Goal: Transaction & Acquisition: Purchase product/service

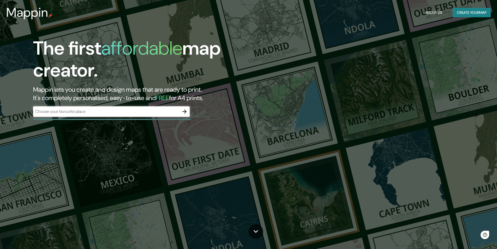
click at [116, 116] on div "​" at bounding box center [111, 111] width 157 height 10
click at [116, 116] on div "la paloma ​" at bounding box center [111, 111] width 157 height 10
click at [69, 118] on div "The first affordable map creator. Mappin lets you create and design maps that a…" at bounding box center [157, 79] width 298 height 85
click at [51, 110] on input "la paloma" at bounding box center [106, 111] width 146 height 6
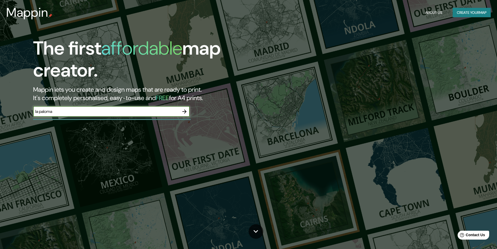
drag, startPoint x: 117, startPoint y: 111, endPoint x: 0, endPoint y: 115, distance: 117.0
click at [0, 115] on div "The first affordable map creator. Mappin lets you create and design maps that a…" at bounding box center [248, 124] width 497 height 249
type input "La Paloma Rocha"
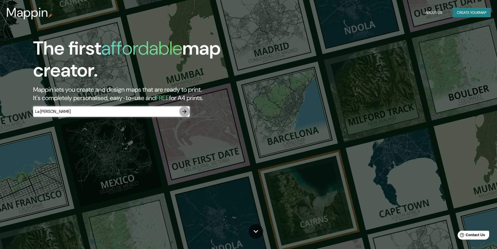
click at [184, 113] on icon "button" at bounding box center [184, 111] width 6 height 6
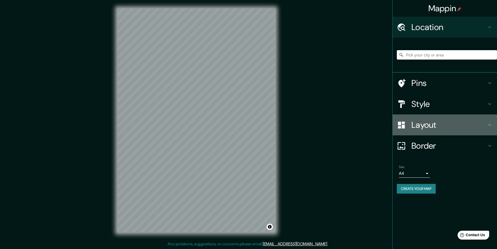
click at [452, 123] on h4 "Layout" at bounding box center [448, 124] width 75 height 10
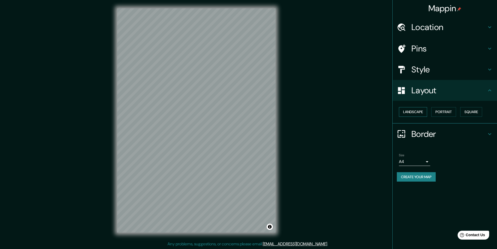
click at [417, 112] on button "Landscape" at bounding box center [413, 112] width 28 height 10
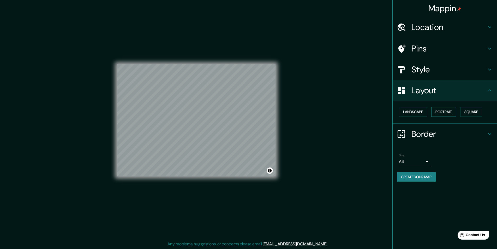
click at [442, 112] on button "Portrait" at bounding box center [443, 112] width 25 height 10
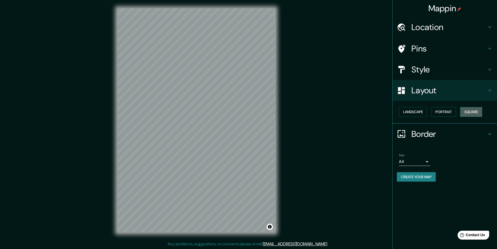
click at [474, 111] on button "Square" at bounding box center [471, 112] width 22 height 10
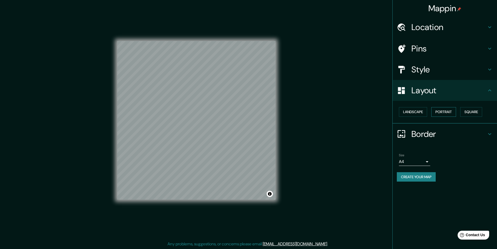
click at [455, 109] on button "Portrait" at bounding box center [443, 112] width 25 height 10
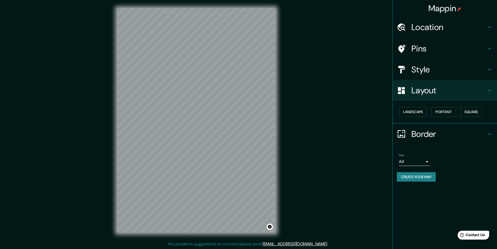
click at [437, 63] on div "Style" at bounding box center [445, 69] width 104 height 21
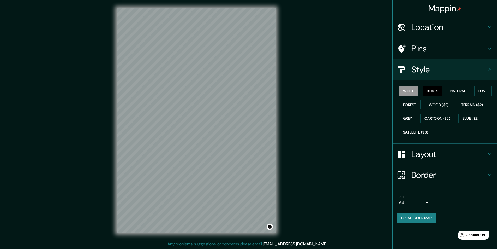
click at [427, 91] on button "Black" at bounding box center [433, 91] width 20 height 10
click at [410, 92] on button "White" at bounding box center [409, 91] width 20 height 10
click at [459, 89] on button "Natural" at bounding box center [458, 91] width 24 height 10
click at [412, 91] on button "White" at bounding box center [409, 91] width 20 height 10
click at [484, 90] on button "Love" at bounding box center [482, 91] width 17 height 10
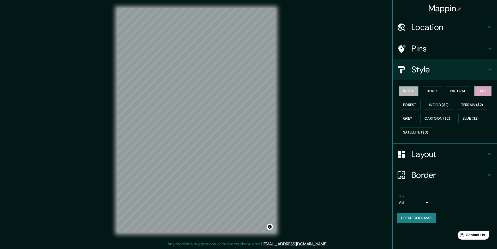
click at [403, 90] on button "White" at bounding box center [409, 91] width 20 height 10
click at [411, 107] on button "Forest" at bounding box center [410, 105] width 22 height 10
click at [440, 102] on button "Wood ($2)" at bounding box center [439, 105] width 28 height 10
click at [479, 102] on button "Terrain ($2)" at bounding box center [472, 105] width 30 height 10
click at [412, 119] on button "Grey" at bounding box center [407, 118] width 17 height 10
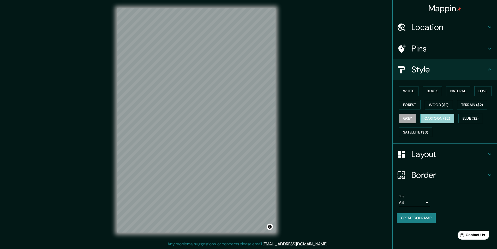
click at [434, 117] on button "Cartoon ($2)" at bounding box center [437, 118] width 34 height 10
click at [481, 116] on button "Blue ($2)" at bounding box center [470, 118] width 25 height 10
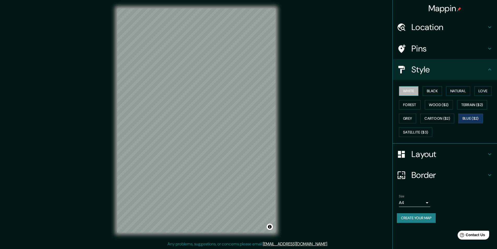
click at [412, 93] on button "White" at bounding box center [409, 91] width 20 height 10
click at [313, 106] on div "Mappin Location Pins Style White Black Natural Love Forest Wood ($2) Terrain ($…" at bounding box center [248, 124] width 497 height 249
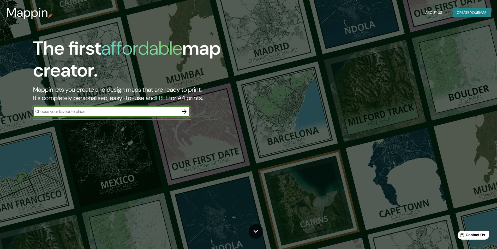
click at [104, 108] on input "text" at bounding box center [106, 111] width 146 height 6
type input "La Paloma"
click at [184, 113] on icon "button" at bounding box center [184, 111] width 6 height 6
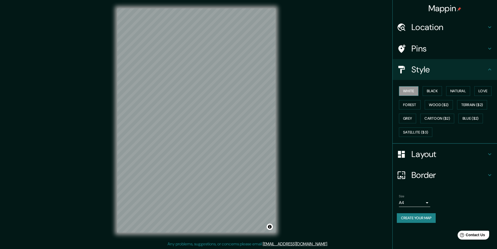
click at [410, 92] on button "White" at bounding box center [409, 91] width 20 height 10
click at [439, 88] on button "Black" at bounding box center [433, 91] width 20 height 10
click at [413, 89] on button "White" at bounding box center [409, 91] width 20 height 10
click at [466, 118] on button "Blue ($2)" at bounding box center [470, 118] width 25 height 10
click at [427, 201] on body "Mappin Location Pins Style White Black Natural Love Forest Wood ($2) Terrain ($…" at bounding box center [248, 124] width 497 height 249
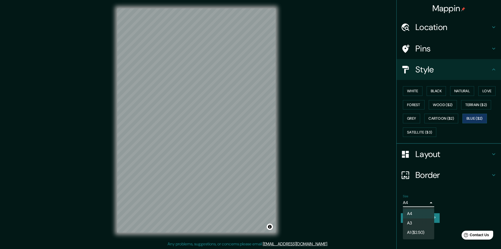
click at [477, 192] on div at bounding box center [250, 124] width 501 height 249
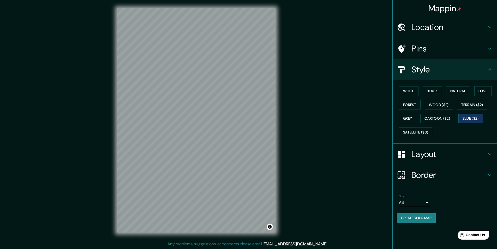
click at [426, 137] on div "White Black Natural Love Forest Wood ($2) Terrain ($2) Grey Cartoon ($2) Blue (…" at bounding box center [447, 111] width 100 height 55
click at [425, 131] on button "Satellite ($3)" at bounding box center [415, 132] width 33 height 10
click at [410, 117] on button "Grey" at bounding box center [407, 118] width 17 height 10
click at [445, 116] on button "Cartoon ($2)" at bounding box center [437, 118] width 34 height 10
click at [293, 93] on div "Mappin Location Pins Style White Black Natural Love Forest Wood ($2) Terrain ($…" at bounding box center [248, 124] width 497 height 249
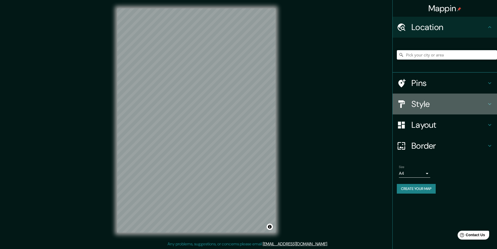
click at [427, 98] on div "Style" at bounding box center [445, 103] width 104 height 21
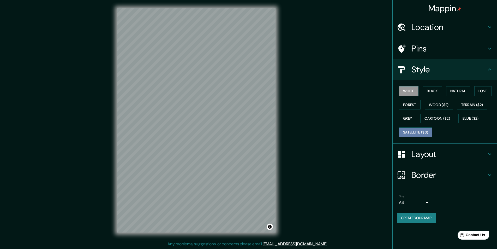
click at [428, 130] on button "Satellite ($3)" at bounding box center [415, 132] width 33 height 10
click at [428, 119] on button "Cartoon ($2)" at bounding box center [437, 118] width 34 height 10
click at [435, 155] on h4 "Layout" at bounding box center [448, 154] width 75 height 10
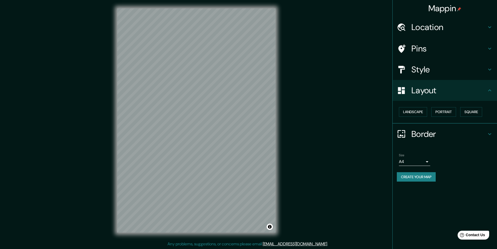
click at [436, 27] on h4 "Location" at bounding box center [448, 27] width 75 height 10
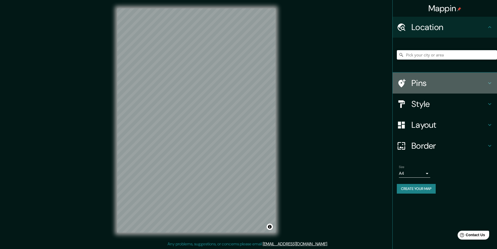
click at [432, 86] on h4 "Pins" at bounding box center [448, 83] width 75 height 10
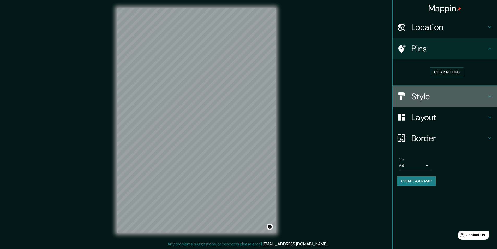
click at [419, 97] on h4 "Style" at bounding box center [448, 96] width 75 height 10
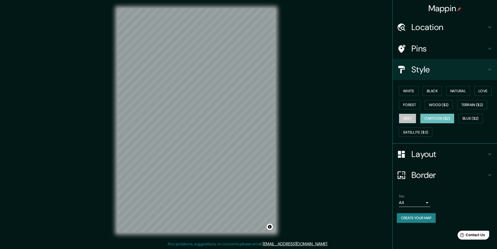
click at [410, 118] on button "Grey" at bounding box center [407, 118] width 17 height 10
click at [447, 105] on button "Wood ($2)" at bounding box center [439, 105] width 28 height 10
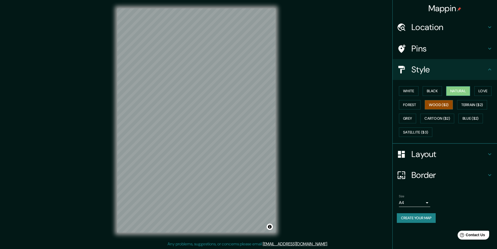
click at [463, 91] on button "Natural" at bounding box center [458, 91] width 24 height 10
click at [487, 88] on button "Love" at bounding box center [482, 91] width 17 height 10
click at [467, 117] on button "Blue ($2)" at bounding box center [470, 118] width 25 height 10
click at [413, 89] on button "White" at bounding box center [409, 91] width 20 height 10
click at [482, 117] on button "Blue ($2)" at bounding box center [470, 118] width 25 height 10
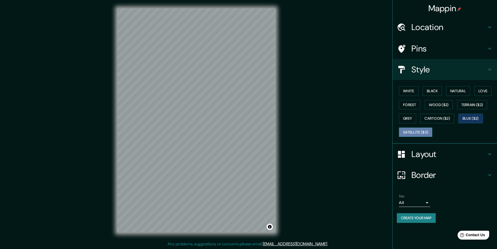
click at [428, 134] on button "Satellite ($3)" at bounding box center [415, 132] width 33 height 10
click at [467, 116] on button "Blue ($2)" at bounding box center [470, 118] width 25 height 10
click at [447, 118] on button "Cartoon ($2)" at bounding box center [437, 118] width 34 height 10
click at [473, 119] on button "Blue ($2)" at bounding box center [470, 118] width 25 height 10
click at [427, 92] on button "Black" at bounding box center [433, 91] width 20 height 10
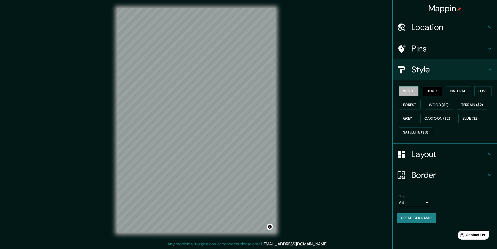
click at [416, 90] on button "White" at bounding box center [409, 91] width 20 height 10
click at [437, 117] on button "Cartoon ($2)" at bounding box center [437, 118] width 34 height 10
click at [478, 117] on button "Blue ($2)" at bounding box center [470, 118] width 25 height 10
click at [418, 219] on button "Create your map" at bounding box center [416, 218] width 39 height 10
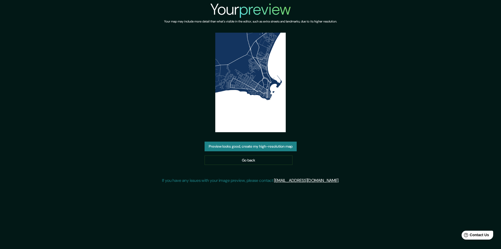
click at [255, 148] on button "Preview looks good, create my high-resolution map" at bounding box center [251, 146] width 92 height 10
